Goal: Task Accomplishment & Management: Manage account settings

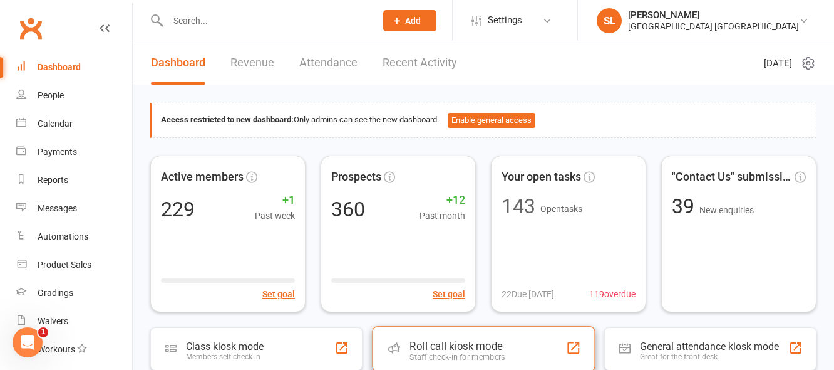
click at [476, 336] on div "Roll call kiosk mode Staff check-in for members" at bounding box center [483, 348] width 223 height 45
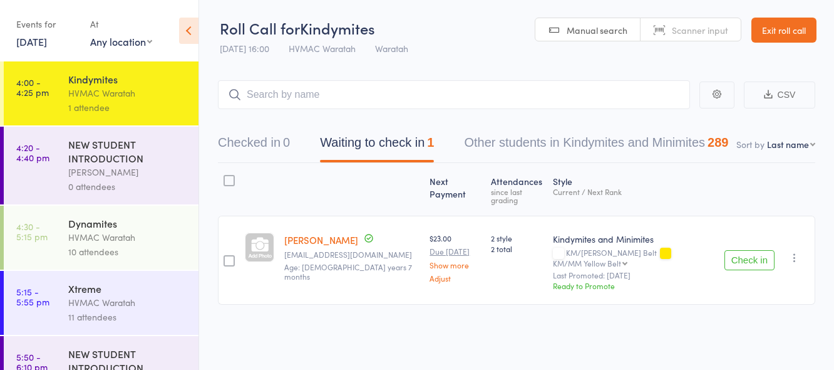
click at [39, 43] on link "[DATE]" at bounding box center [31, 41] width 31 height 14
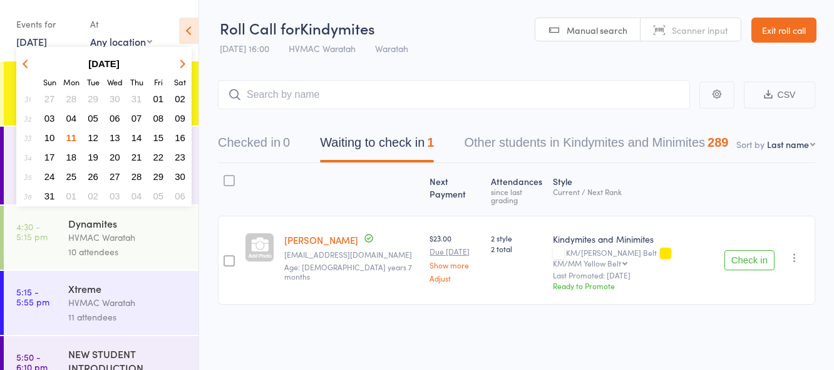
click at [118, 137] on span "13" at bounding box center [115, 137] width 11 height 11
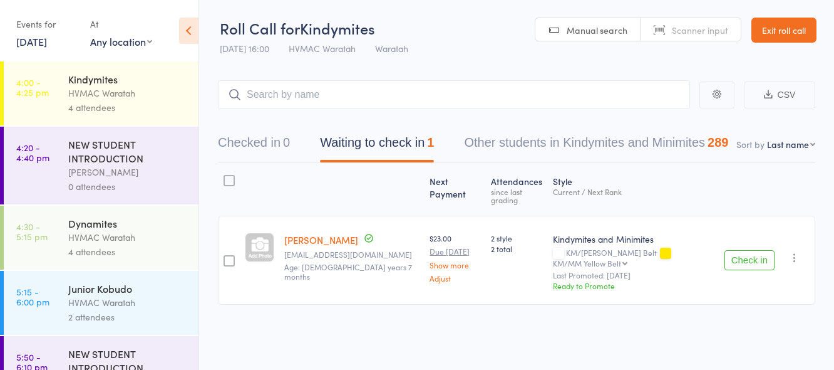
click at [140, 96] on div "HVMAC Waratah" at bounding box center [128, 93] width 120 height 14
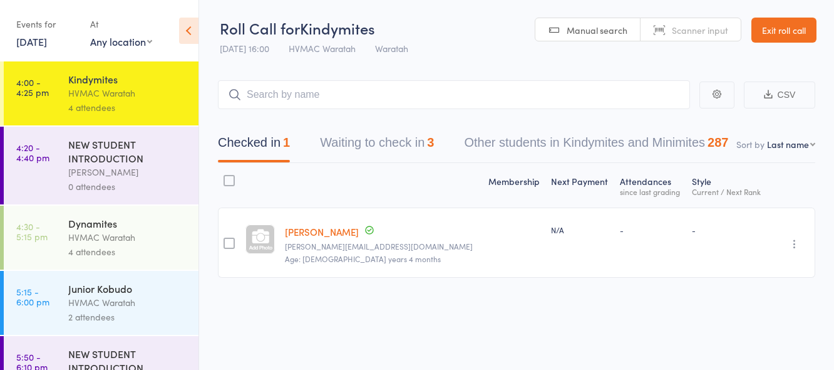
click at [796, 246] on icon "button" at bounding box center [795, 243] width 13 height 13
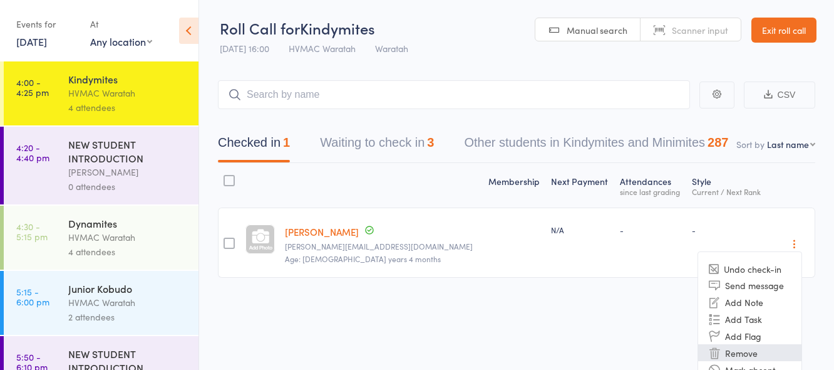
click at [742, 353] on li "Remove" at bounding box center [750, 352] width 103 height 17
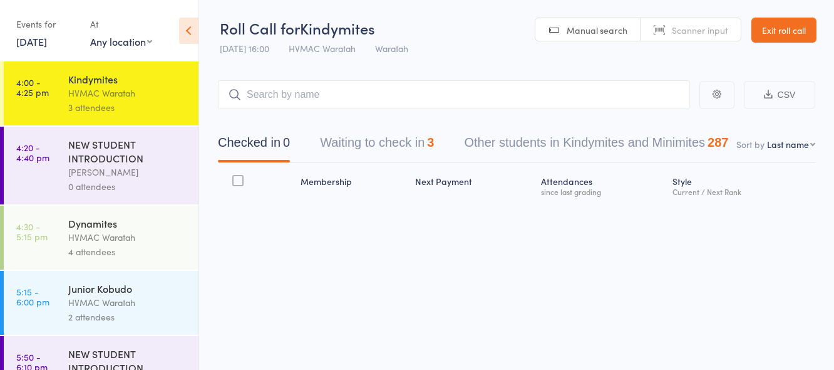
click at [33, 44] on link "[DATE]" at bounding box center [31, 41] width 31 height 14
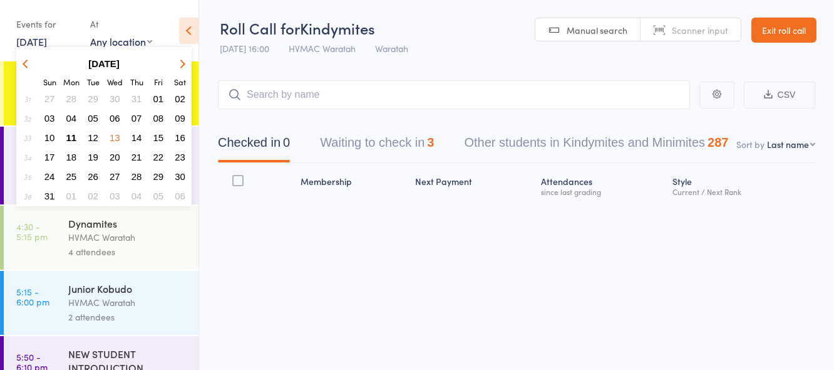
click at [113, 155] on span "20" at bounding box center [115, 157] width 11 height 11
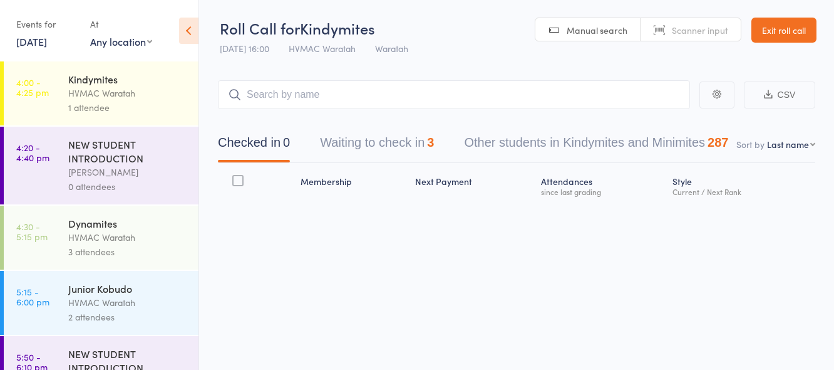
click at [141, 83] on div "Kindymites" at bounding box center [128, 79] width 120 height 14
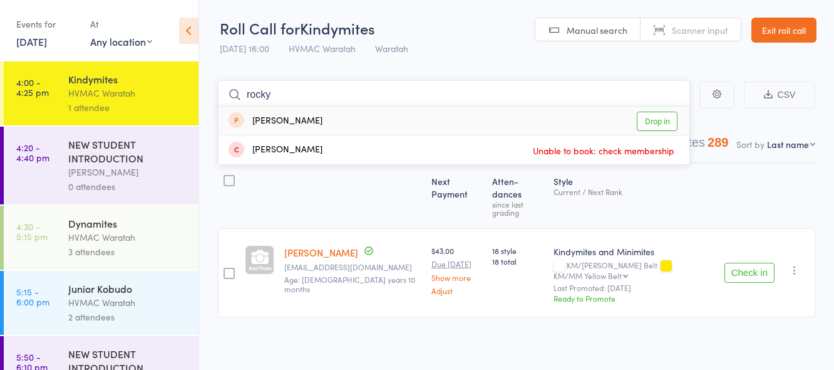
type input "rocky"
click at [662, 122] on link "Drop in" at bounding box center [657, 121] width 41 height 19
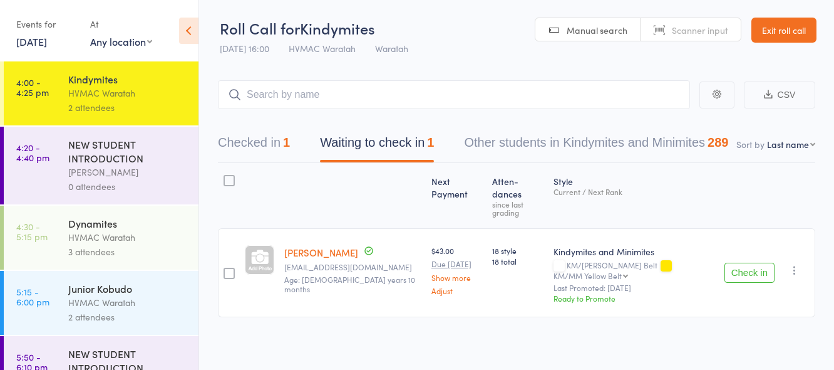
click at [781, 27] on link "Exit roll call" at bounding box center [784, 30] width 65 height 25
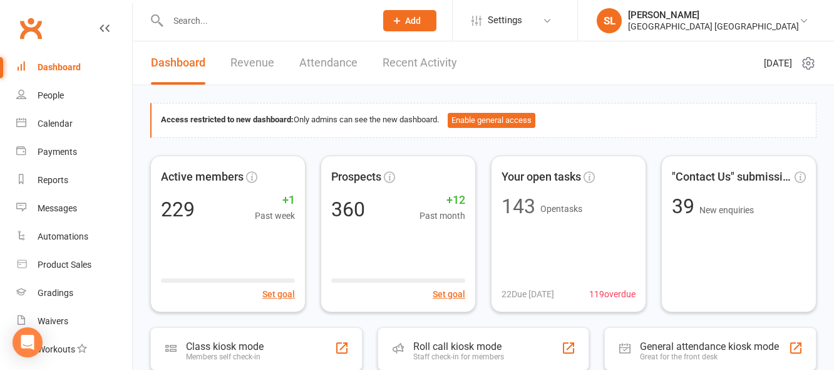
click at [179, 14] on input "text" at bounding box center [265, 21] width 203 height 18
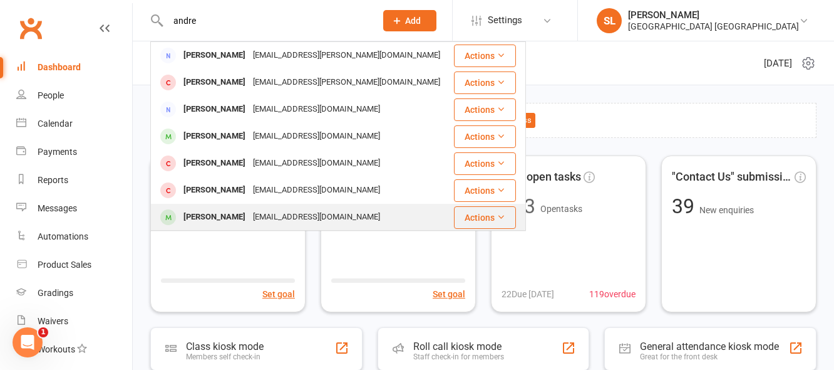
type input "andre"
click at [239, 217] on div "Andre Van Hoven" at bounding box center [215, 217] width 70 height 18
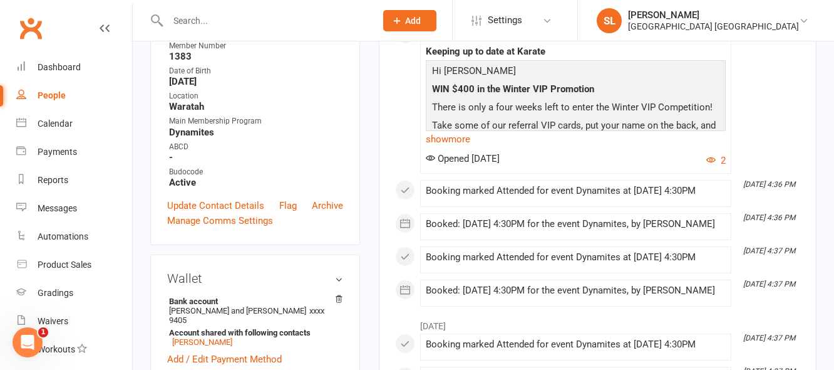
scroll to position [125, 0]
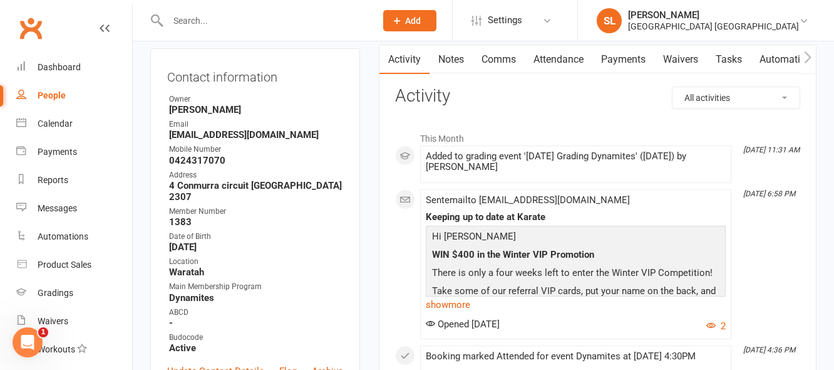
click at [625, 56] on link "Payments" at bounding box center [624, 59] width 62 height 29
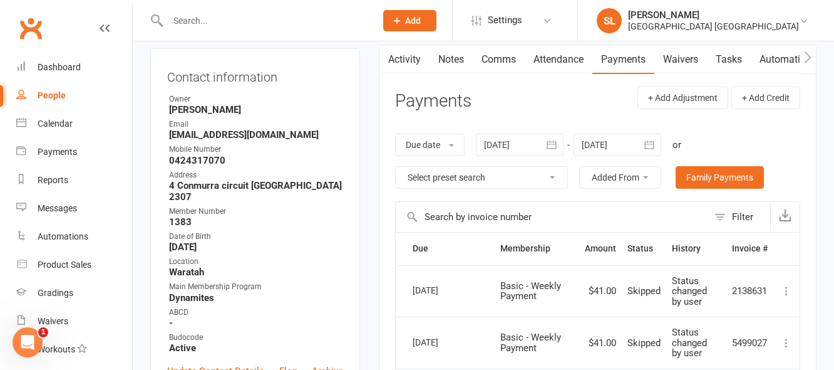
click at [556, 143] on icon "button" at bounding box center [552, 144] width 13 height 13
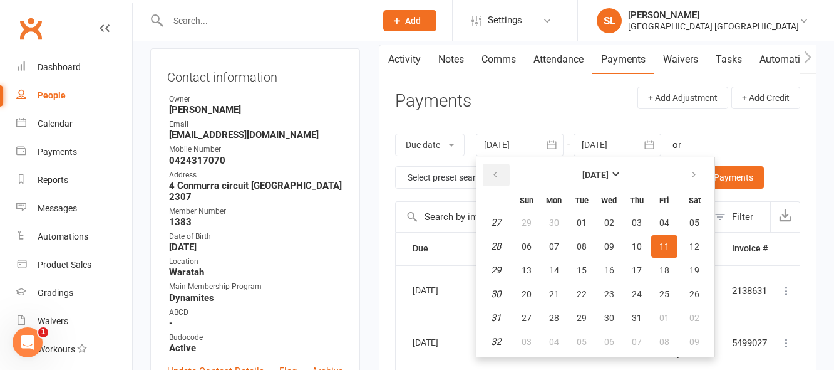
click at [497, 171] on icon "button" at bounding box center [495, 175] width 9 height 10
click at [497, 169] on button "button" at bounding box center [496, 175] width 27 height 23
click at [497, 170] on button "button" at bounding box center [496, 175] width 27 height 23
click at [498, 170] on icon "button" at bounding box center [495, 175] width 9 height 10
click at [531, 242] on span "02" at bounding box center [527, 246] width 10 height 10
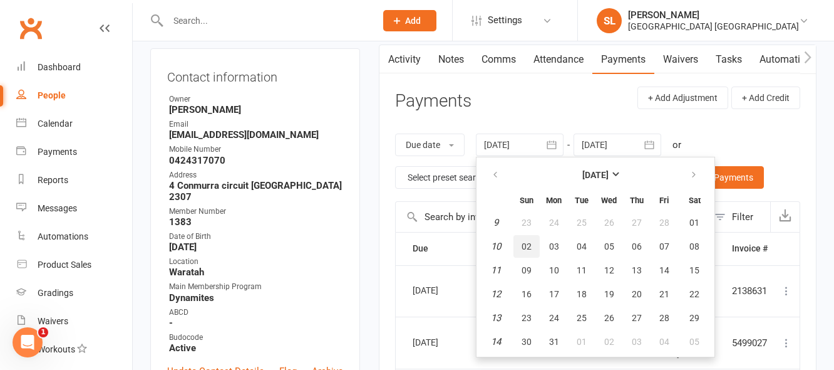
type input "02 Mar 2025"
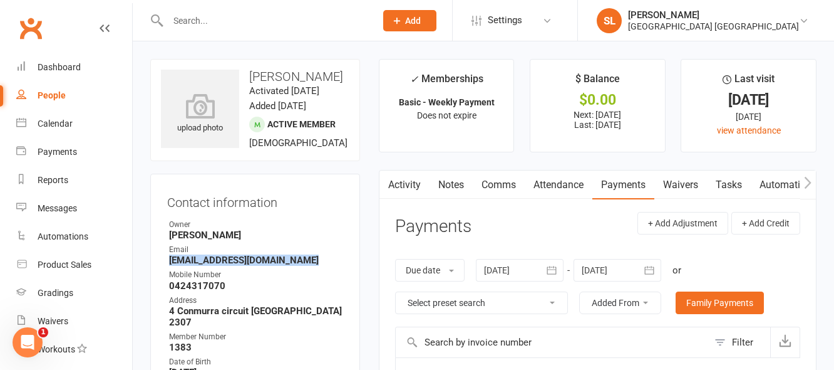
drag, startPoint x: 170, startPoint y: 274, endPoint x: 310, endPoint y: 276, distance: 139.7
click at [310, 266] on strong "melita.soronaivalu@gmail.com" at bounding box center [256, 259] width 174 height 11
copy strong "melita.soronaivalu@gmail.com"
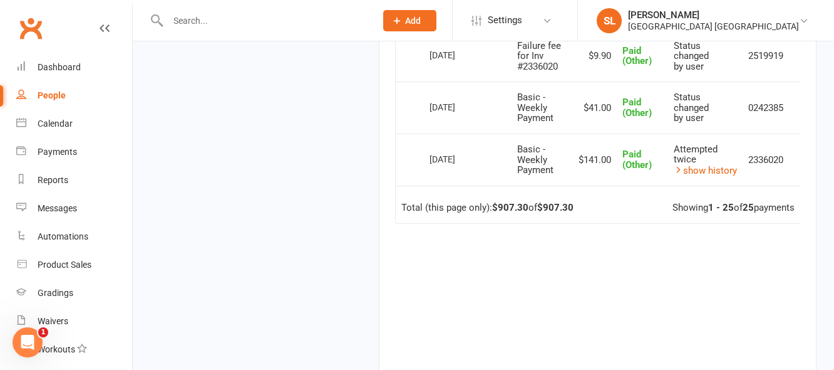
scroll to position [1504, 0]
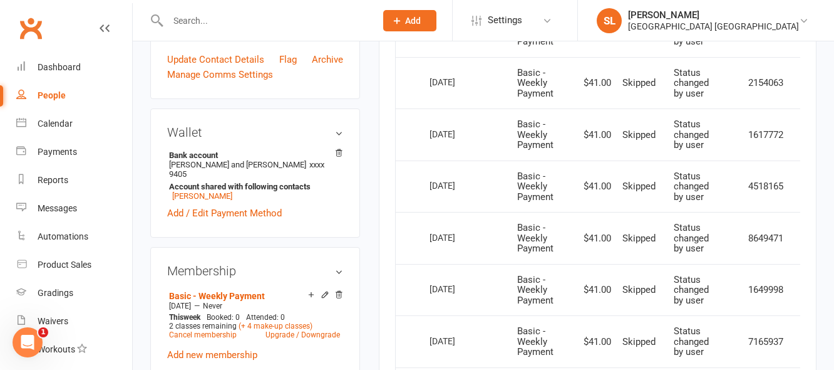
scroll to position [376, 0]
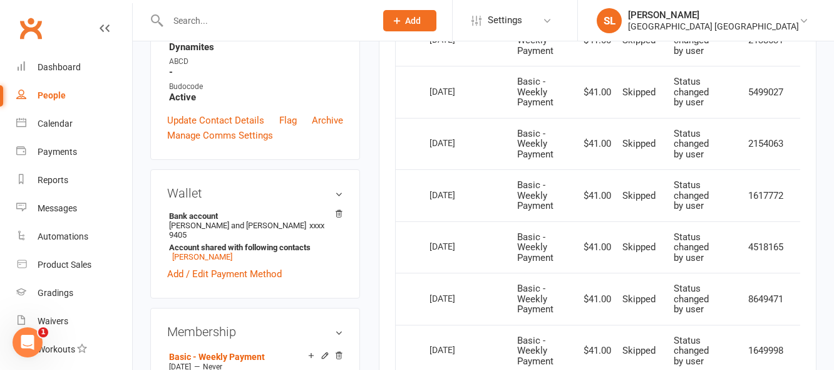
click at [205, 14] on input "text" at bounding box center [265, 21] width 203 height 18
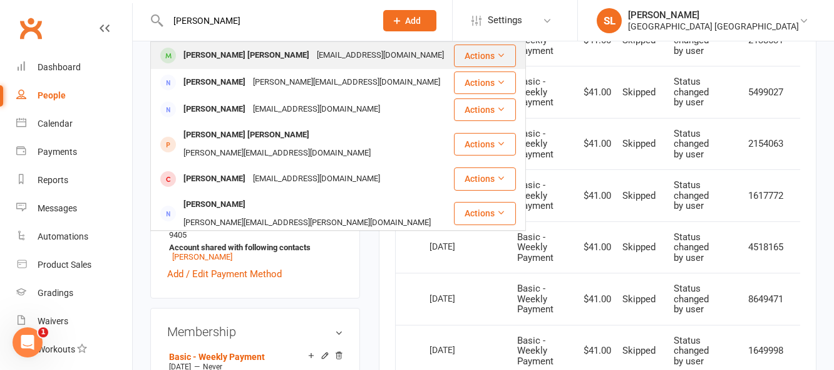
type input "akshanth"
click at [234, 53] on div "Akshanth Johan Arul Ananthan" at bounding box center [246, 55] width 133 height 18
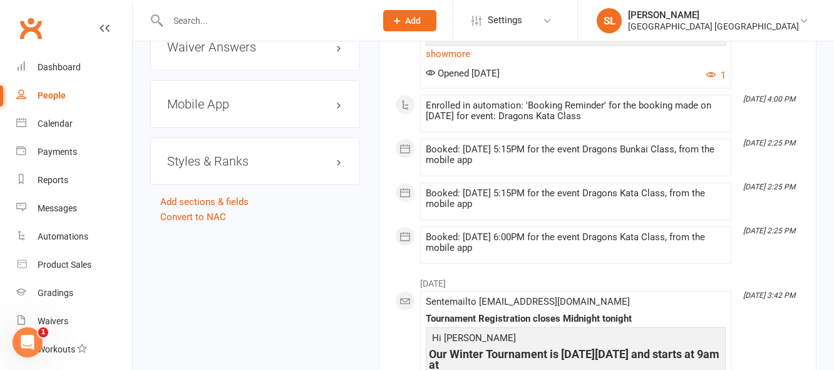
scroll to position [1253, 0]
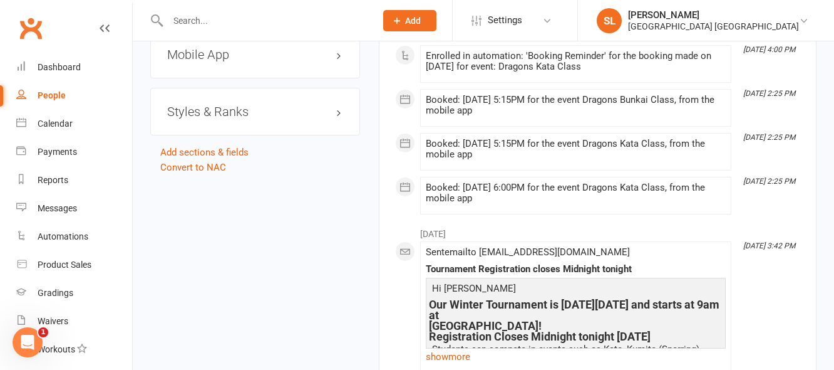
click at [218, 61] on h3 "Mobile App" at bounding box center [255, 55] width 176 height 14
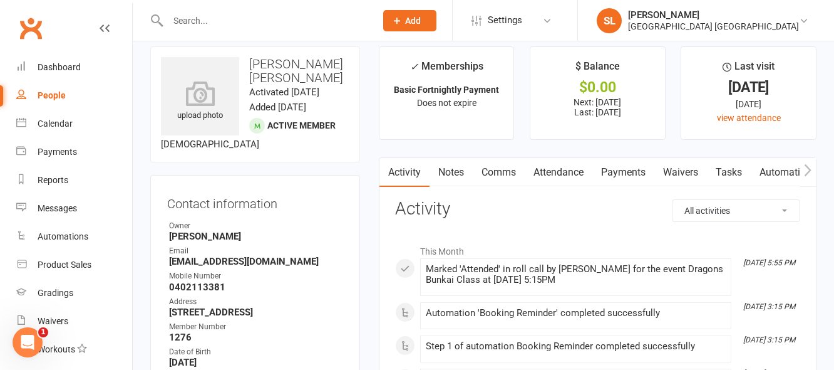
scroll to position [0, 0]
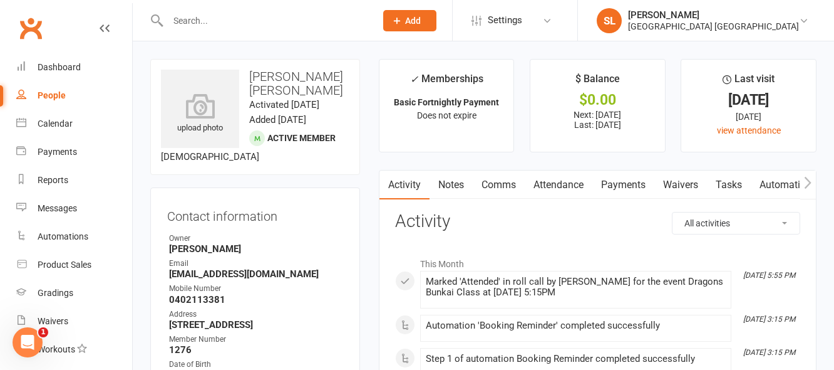
click at [809, 181] on icon "button" at bounding box center [808, 182] width 7 height 12
click at [715, 182] on link "Mobile App" at bounding box center [702, 184] width 68 height 29
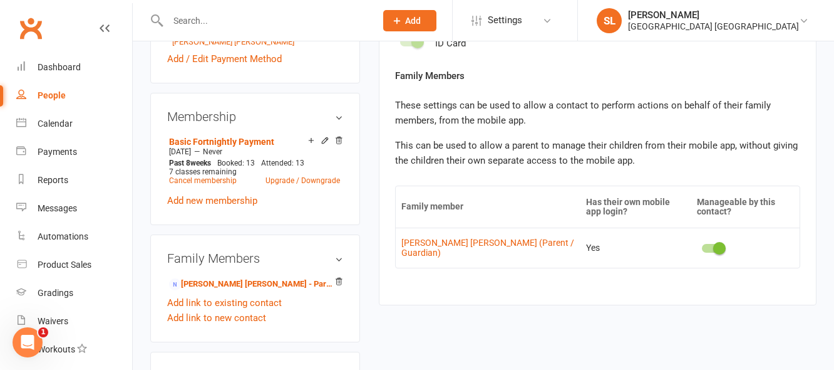
scroll to position [626, 0]
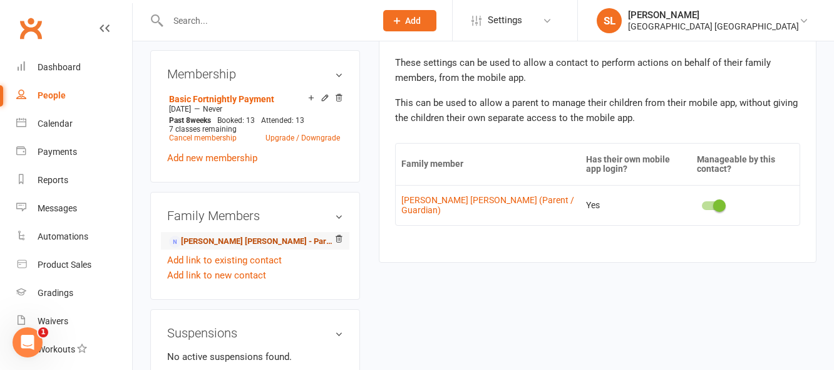
click at [244, 248] on link "Preethi Arul Ananthan - Parent / Guardian" at bounding box center [253, 241] width 168 height 13
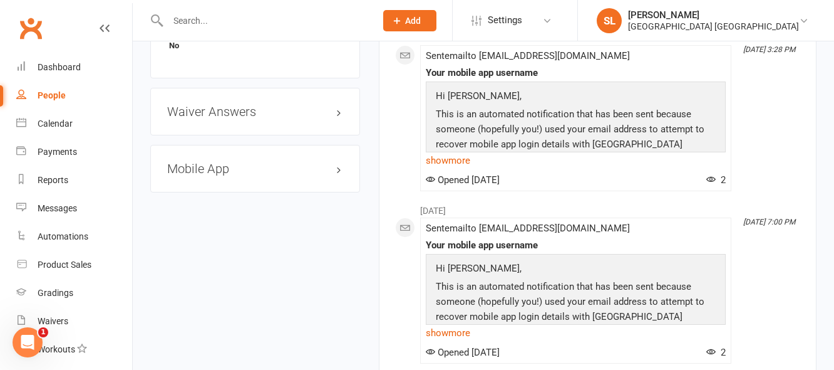
scroll to position [940, 0]
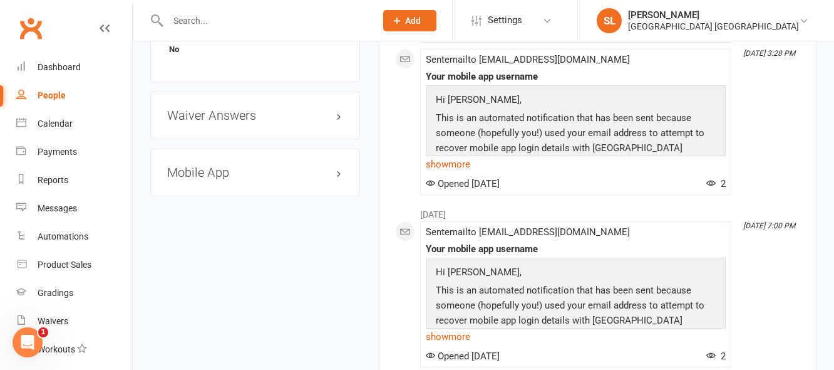
click at [215, 179] on h3 "Mobile App" at bounding box center [255, 172] width 176 height 14
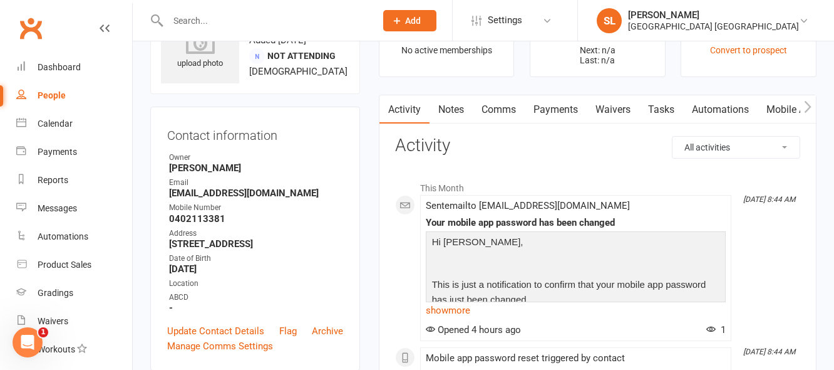
scroll to position [0, 0]
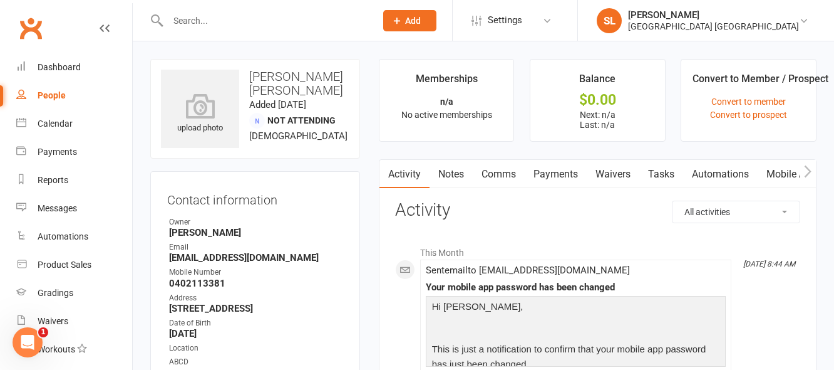
click at [784, 174] on link "Mobile App" at bounding box center [792, 174] width 68 height 29
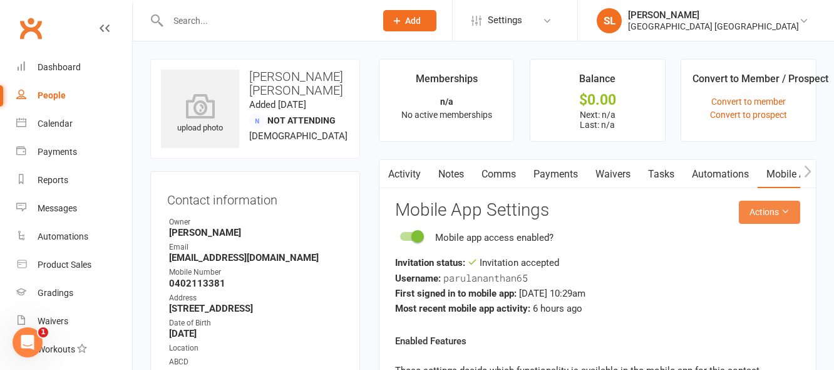
click at [758, 210] on button "Actions" at bounding box center [769, 211] width 61 height 23
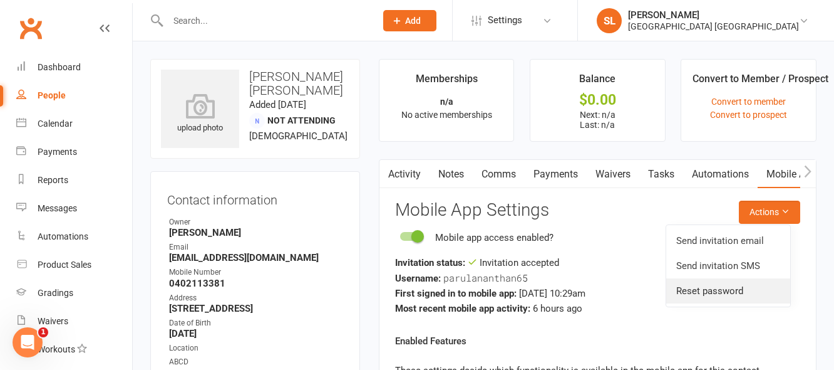
click at [715, 288] on link "Reset password" at bounding box center [729, 290] width 124 height 25
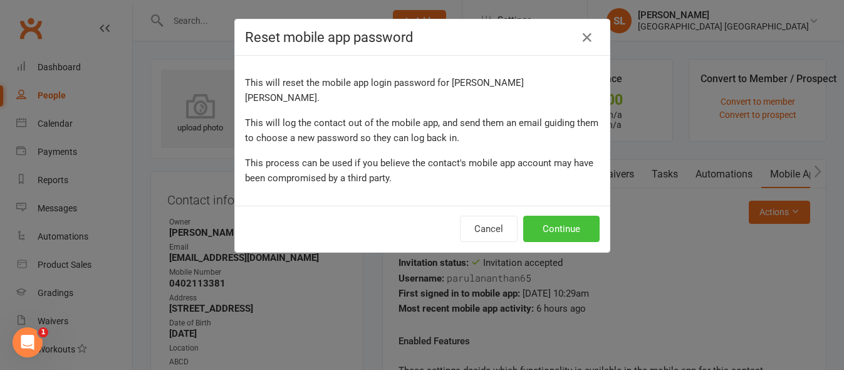
click at [558, 216] on button "Continue" at bounding box center [561, 229] width 76 height 26
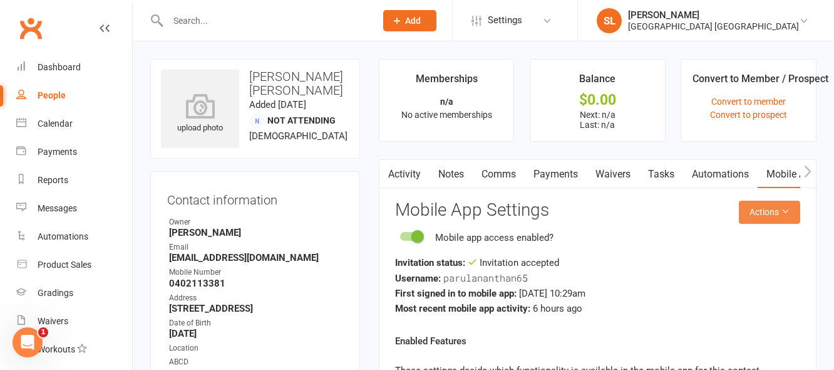
click at [749, 213] on button "Actions" at bounding box center [769, 211] width 61 height 23
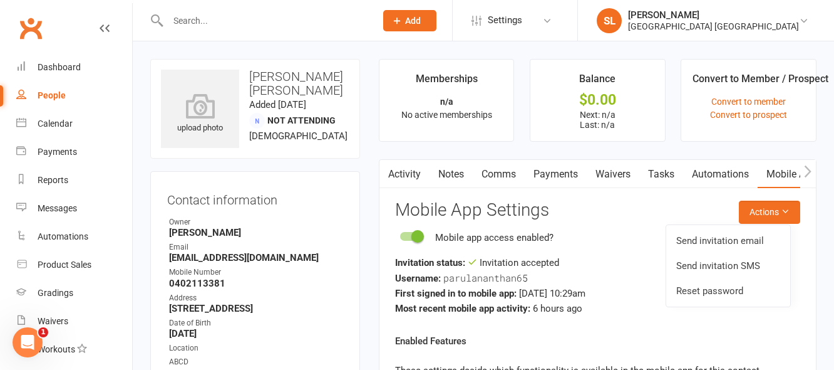
click at [208, 13] on input "text" at bounding box center [265, 21] width 203 height 18
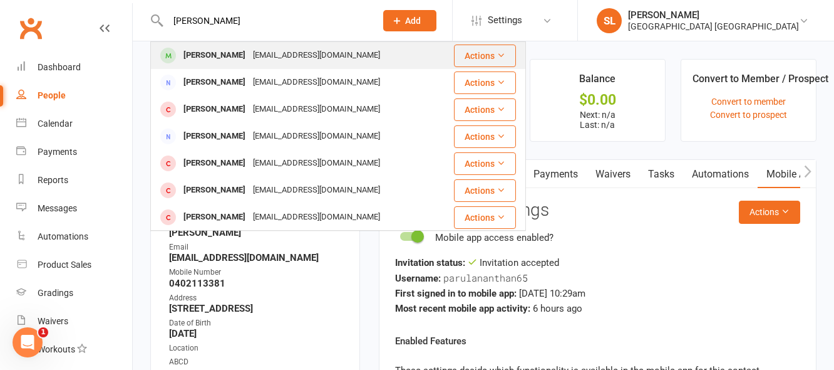
type input "jake avery"
click at [207, 56] on div "Jake Avery" at bounding box center [215, 55] width 70 height 18
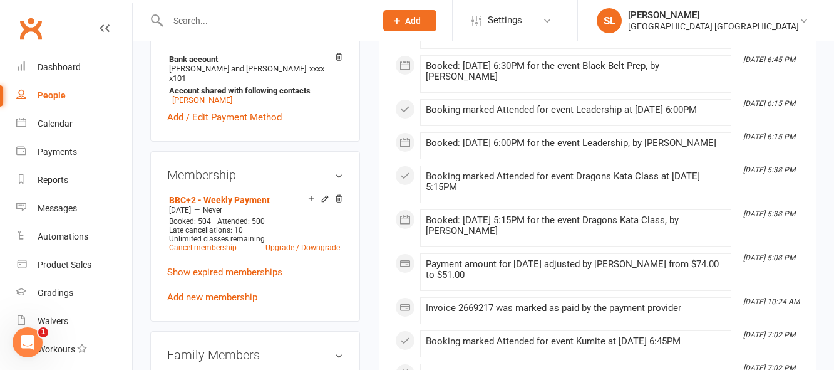
scroll to position [501, 0]
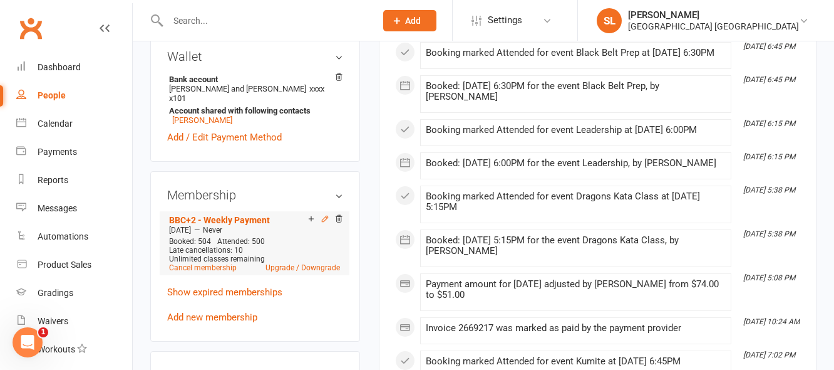
click at [323, 223] on icon at bounding box center [325, 218] width 9 height 9
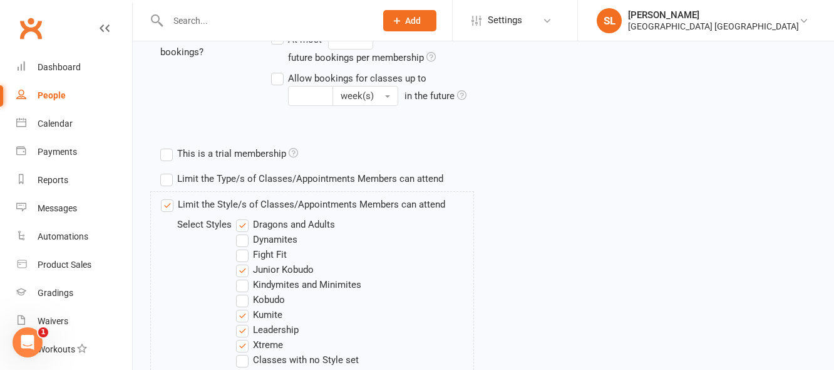
scroll to position [439, 0]
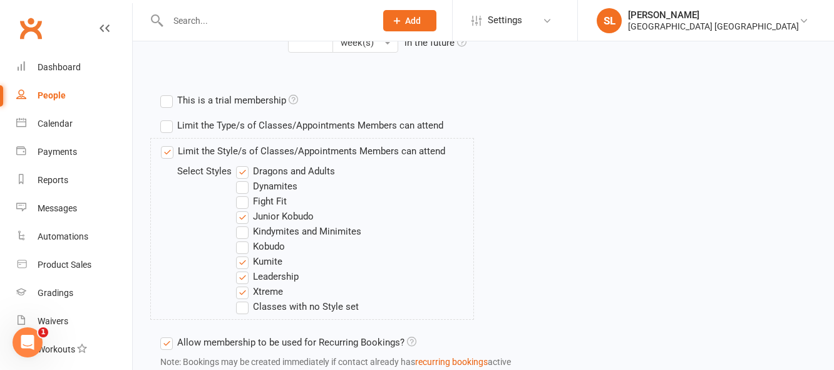
click at [239, 299] on label "Xtreme" at bounding box center [259, 291] width 47 height 15
click at [239, 284] on input "Xtreme" at bounding box center [240, 284] width 8 height 0
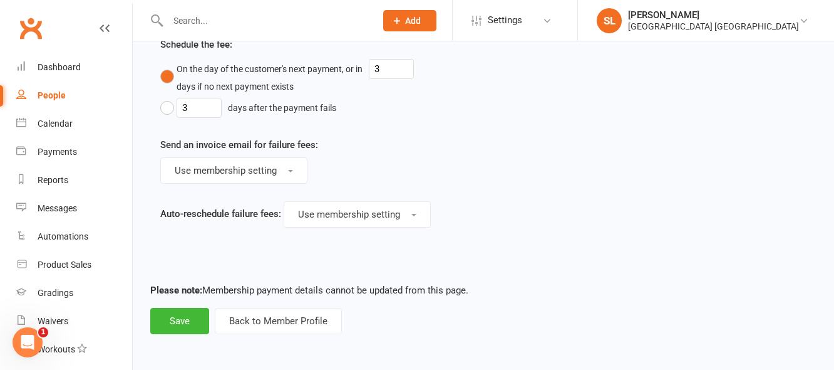
scroll to position [1082, 0]
click at [184, 319] on button "Save" at bounding box center [179, 321] width 59 height 26
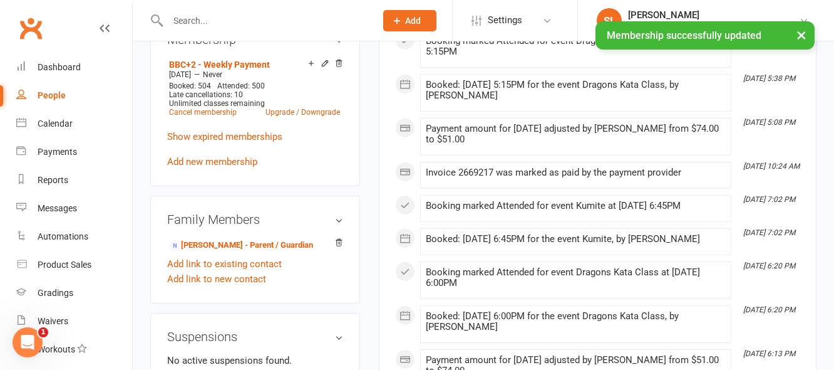
scroll to position [689, 0]
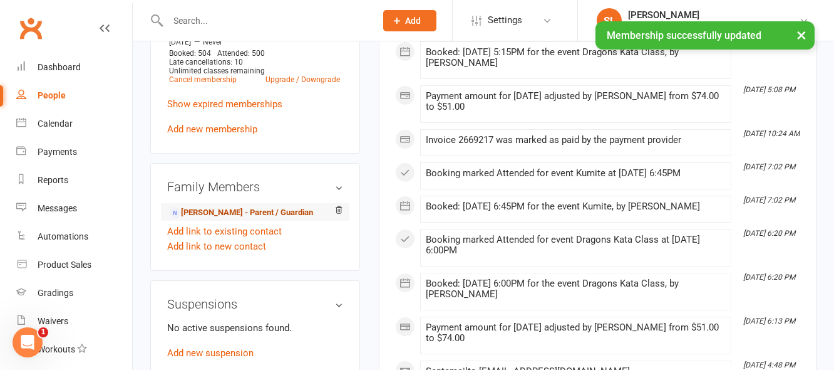
click at [234, 219] on link "Samantha Haines - Parent / Guardian" at bounding box center [241, 212] width 144 height 13
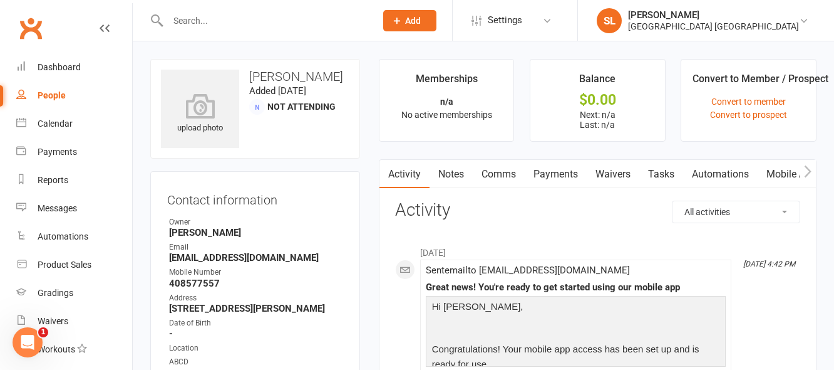
click at [786, 172] on link "Mobile App" at bounding box center [792, 174] width 68 height 29
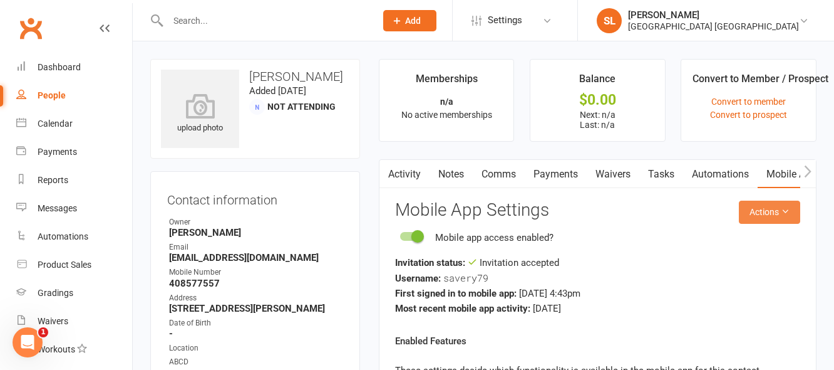
click at [767, 214] on button "Actions" at bounding box center [769, 211] width 61 height 23
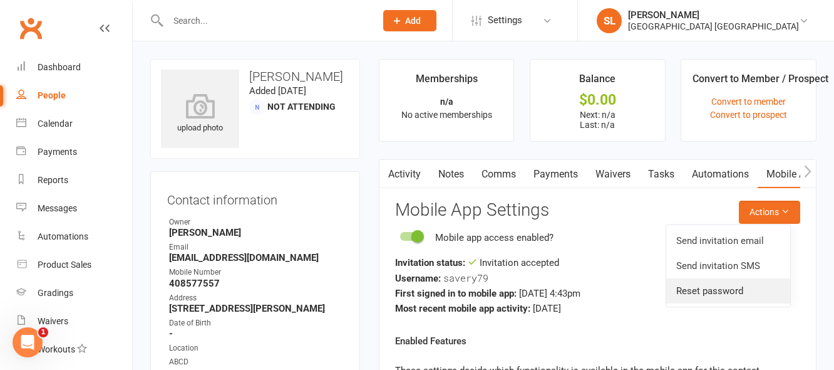
click at [717, 289] on link "Reset password" at bounding box center [729, 290] width 124 height 25
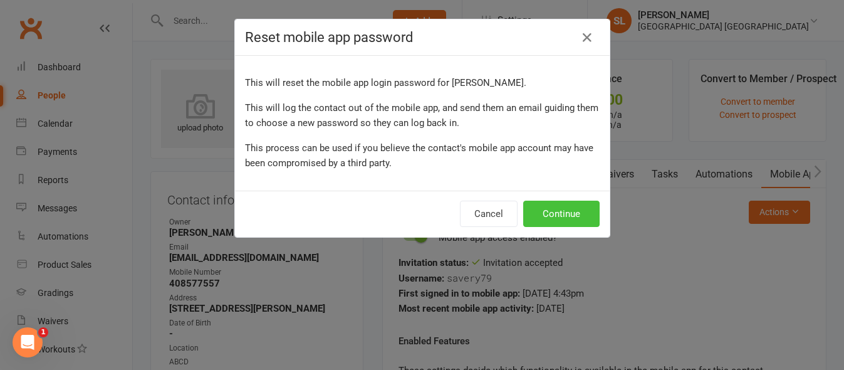
click at [567, 215] on button "Continue" at bounding box center [561, 213] width 76 height 26
